Goal: Information Seeking & Learning: Learn about a topic

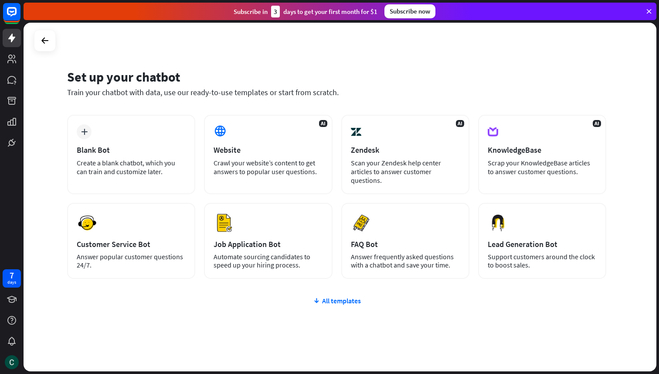
click at [330, 292] on div "plus Blank Bot Create a blank chatbot, which you can train and customize later.…" at bounding box center [336, 249] width 539 height 269
click at [12, 304] on icon at bounding box center [12, 299] width 10 height 10
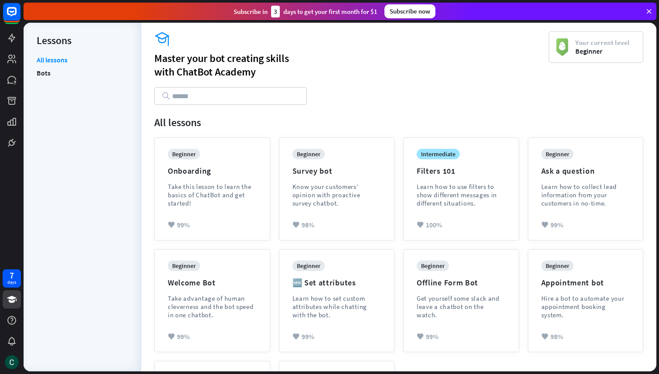
click at [210, 93] on input "text" at bounding box center [230, 95] width 153 height 17
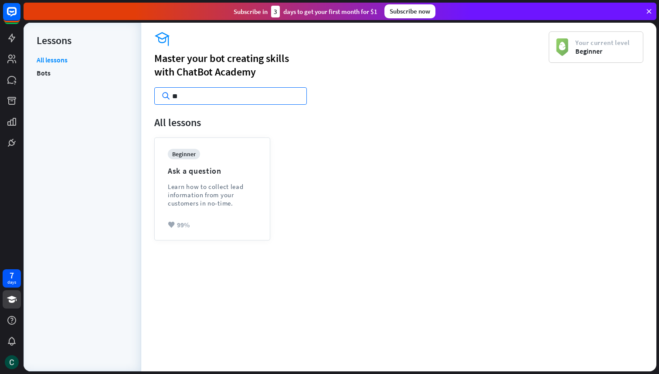
type input "*"
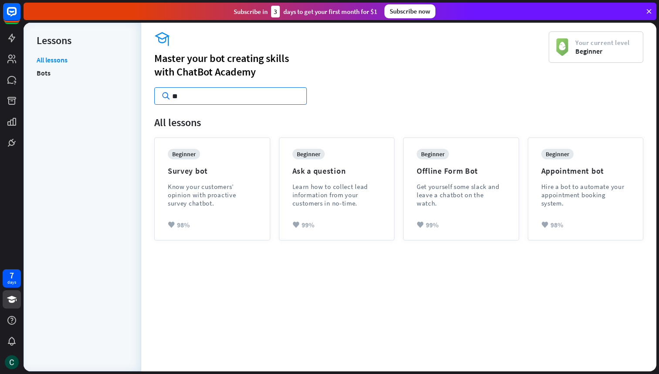
type input "*"
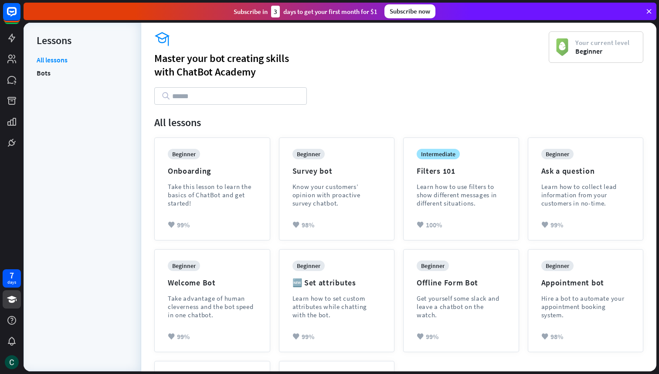
click at [270, 187] on div "beginner Onboarding Take this lesson to learn the basics of ChatBot and get sta…" at bounding box center [212, 189] width 125 height 112
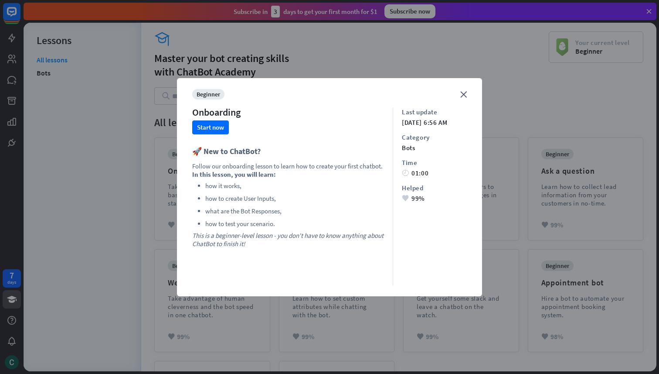
click at [470, 94] on div "close beginner Onboarding Start now 🚀 New to ChatBot? Follow our onboarding les…" at bounding box center [329, 187] width 305 height 218
click at [461, 93] on icon "close" at bounding box center [464, 94] width 7 height 7
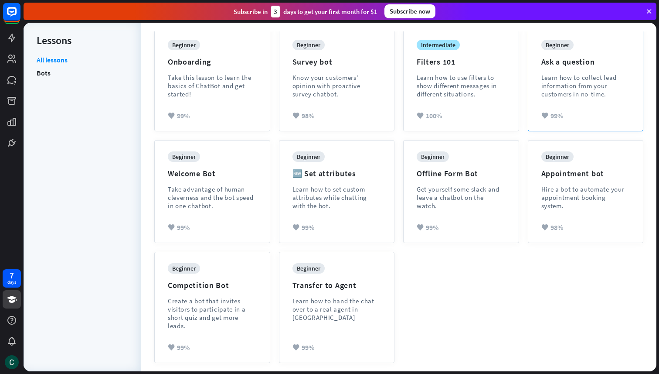
scroll to position [109, 0]
click at [44, 80] on div "All lessons Bots" at bounding box center [83, 208] width 92 height 307
click at [44, 78] on link "Bots" at bounding box center [44, 72] width 14 height 13
click at [11, 324] on icon at bounding box center [12, 320] width 10 height 10
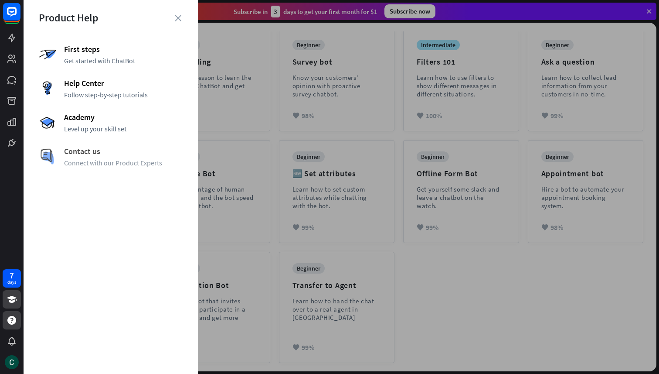
click at [79, 149] on span "Contact us" at bounding box center [123, 151] width 119 height 10
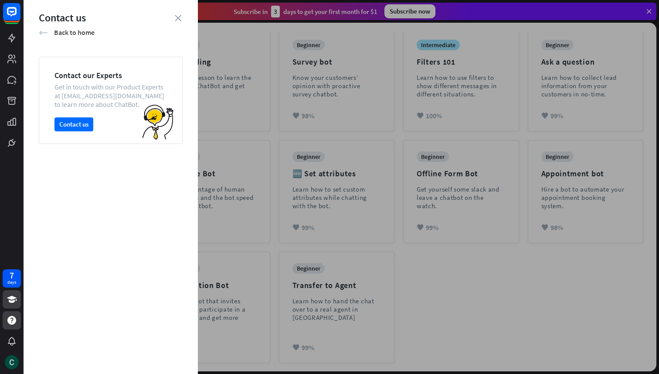
click at [46, 28] on icon "arrow_left" at bounding box center [43, 32] width 9 height 9
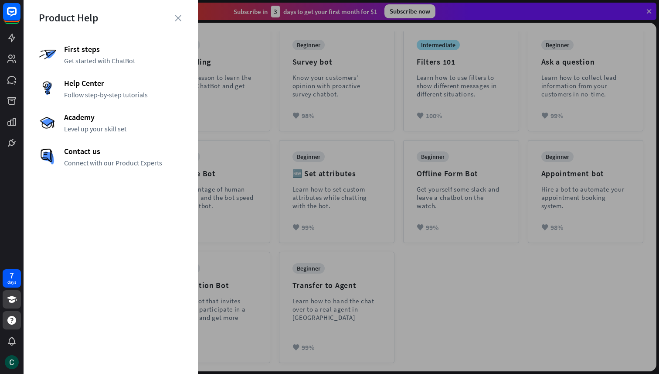
click at [78, 68] on div "First steps Get started with ChatBot Help Center Follow step-by-step tutorials …" at bounding box center [111, 105] width 144 height 123
click at [79, 62] on span "Get started with ChatBot" at bounding box center [123, 60] width 119 height 9
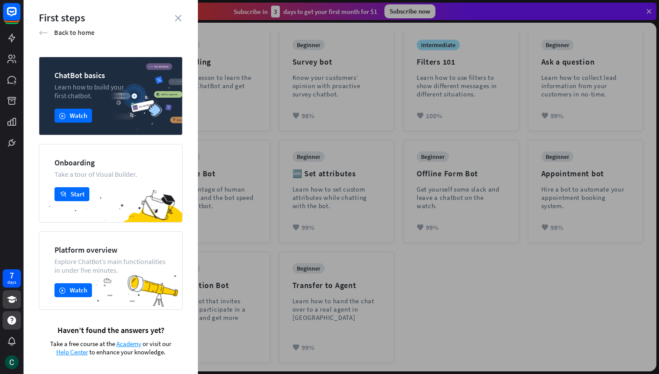
click at [41, 31] on icon "arrow_left" at bounding box center [43, 32] width 9 height 9
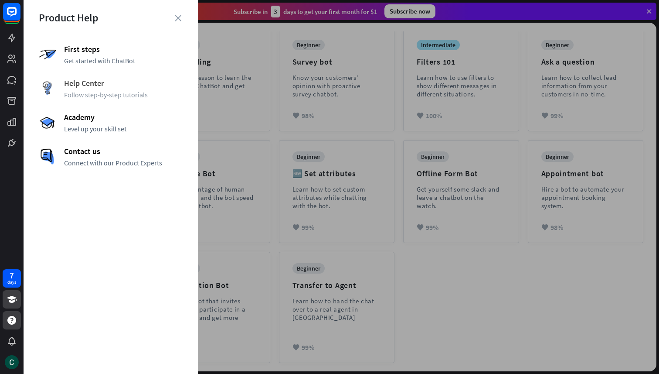
click at [65, 89] on div "Help Center Follow step-by-step tutorials" at bounding box center [111, 88] width 144 height 21
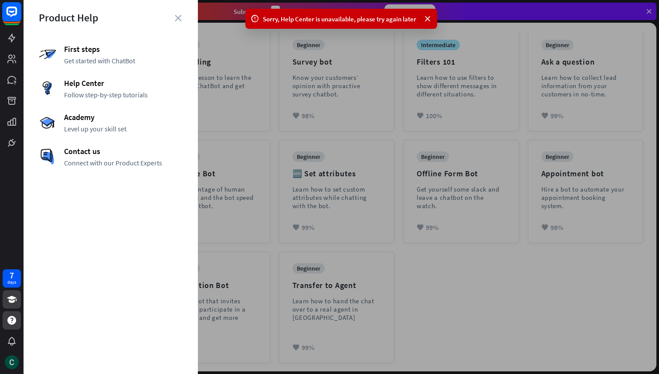
click at [19, 14] on rect at bounding box center [11, 11] width 19 height 19
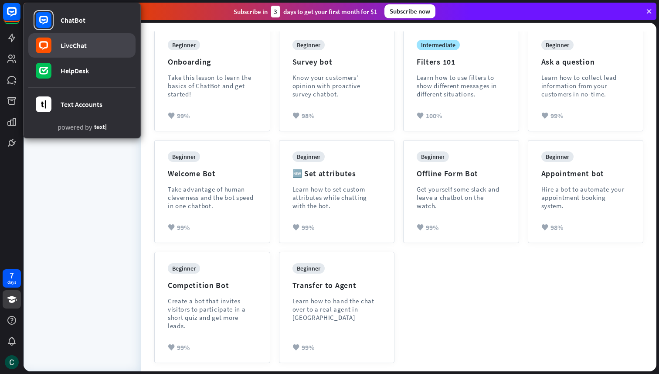
click at [65, 44] on div "LiveChat" at bounding box center [74, 45] width 26 height 9
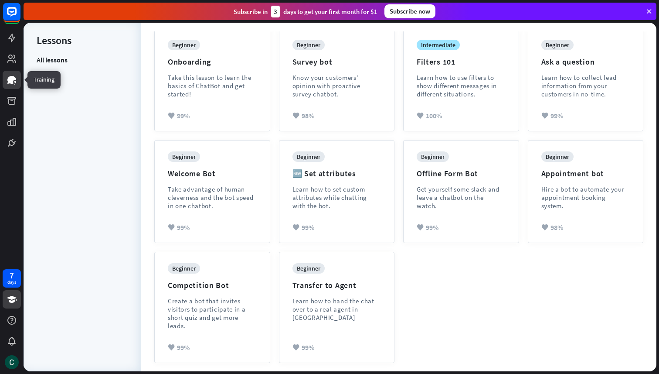
click at [10, 83] on icon at bounding box center [11, 80] width 9 height 8
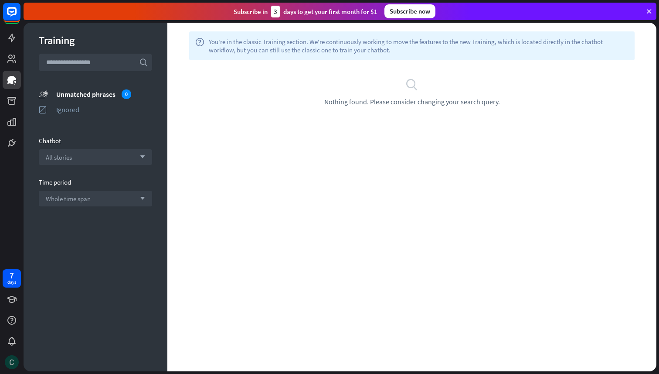
click at [12, 358] on img at bounding box center [12, 362] width 14 height 14
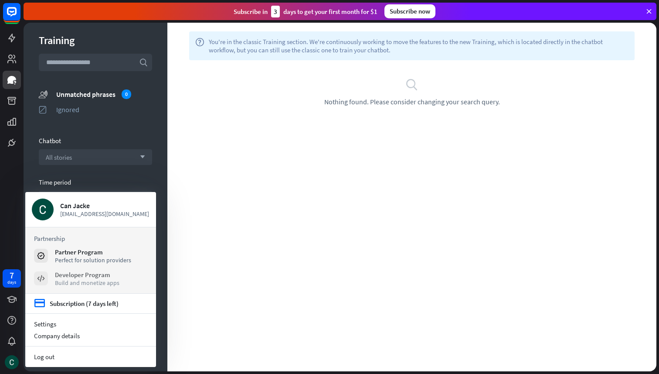
click at [65, 282] on div "Build and monetize apps" at bounding box center [87, 283] width 65 height 8
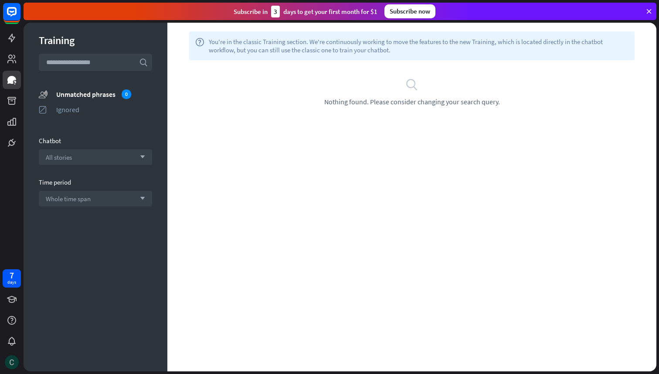
click at [9, 362] on img at bounding box center [12, 362] width 14 height 14
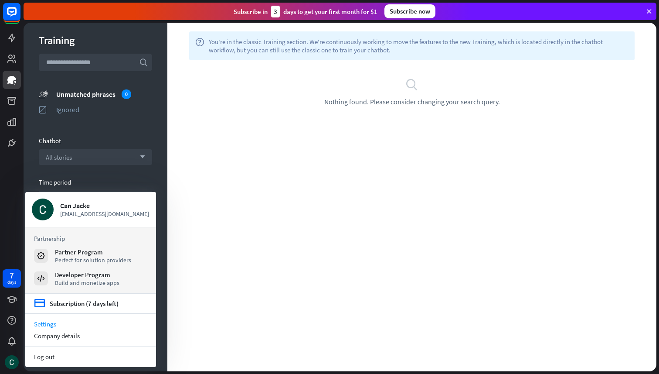
click at [48, 321] on link "Settings" at bounding box center [90, 324] width 131 height 12
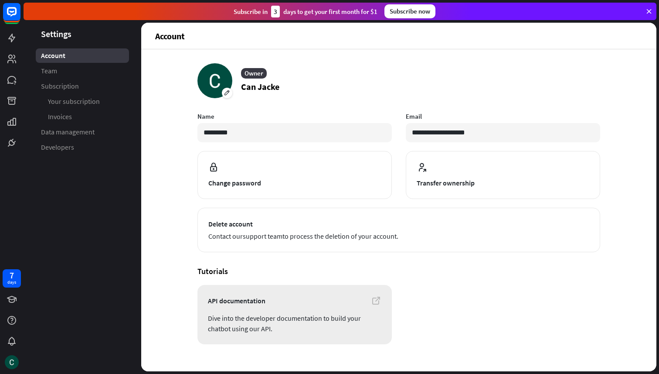
click at [290, 313] on span "Dive into the developer documentation to build your chatbot using our API." at bounding box center [295, 323] width 174 height 21
